Goal: Task Accomplishment & Management: Manage account settings

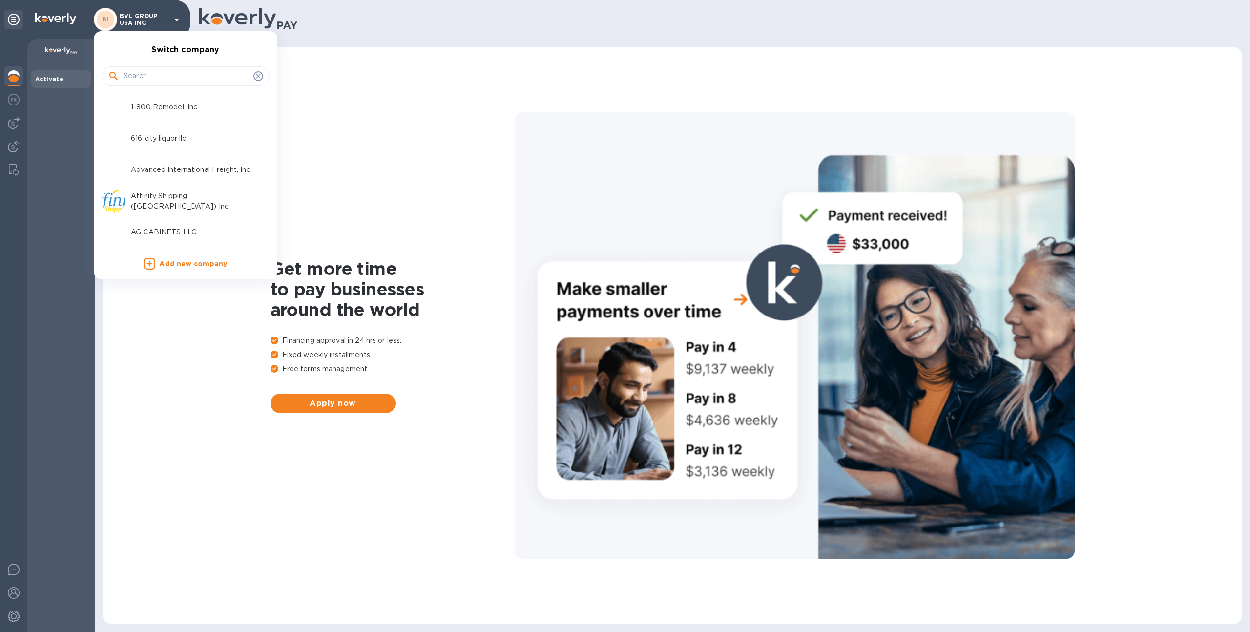
click at [159, 76] on input "text" at bounding box center [186, 76] width 126 height 15
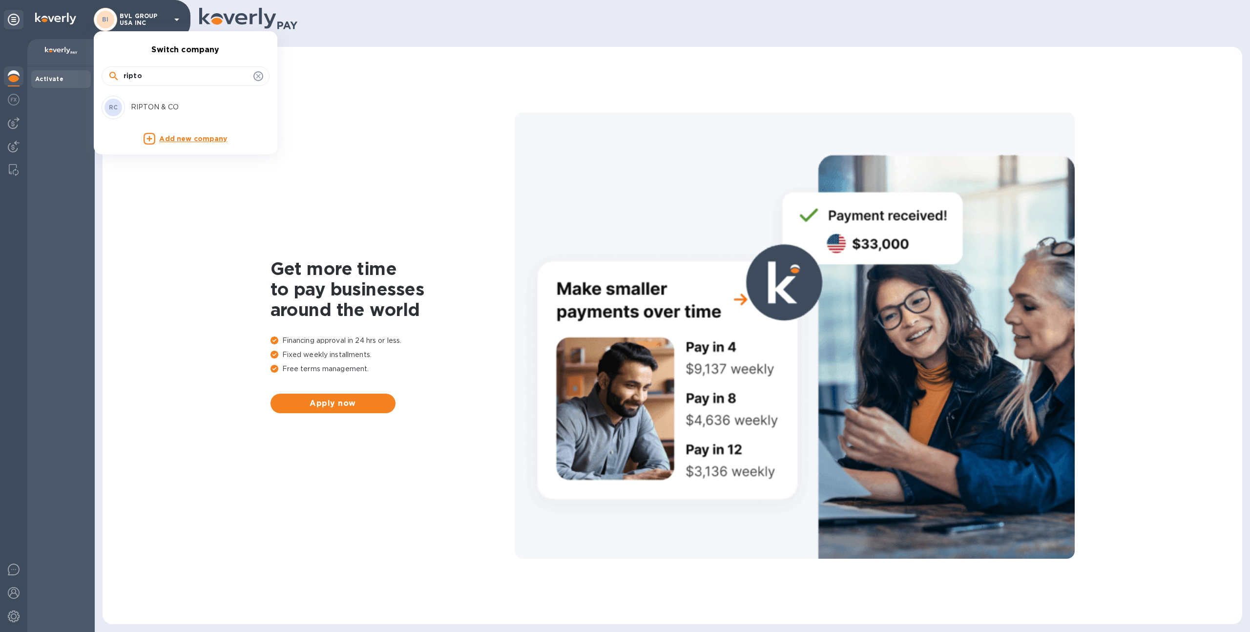
type input "ripto"
click at [141, 111] on p "RIPTON & CO" at bounding box center [192, 107] width 123 height 10
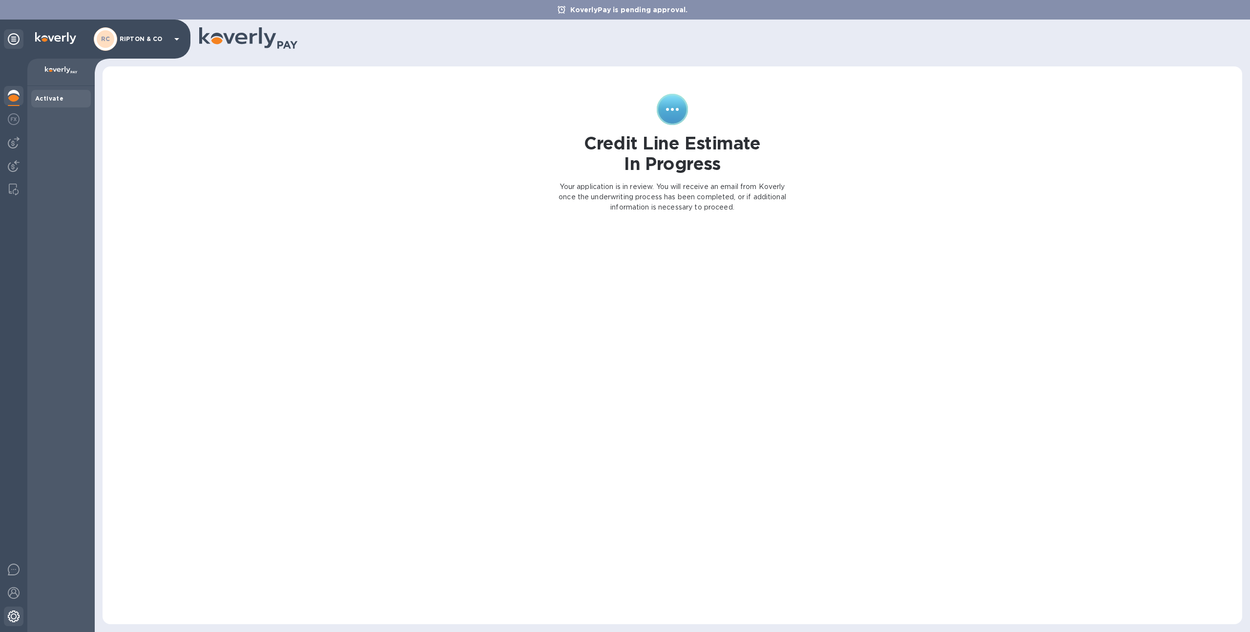
click at [4, 609] on div at bounding box center [14, 616] width 20 height 21
